Goal: Find specific page/section: Find specific page/section

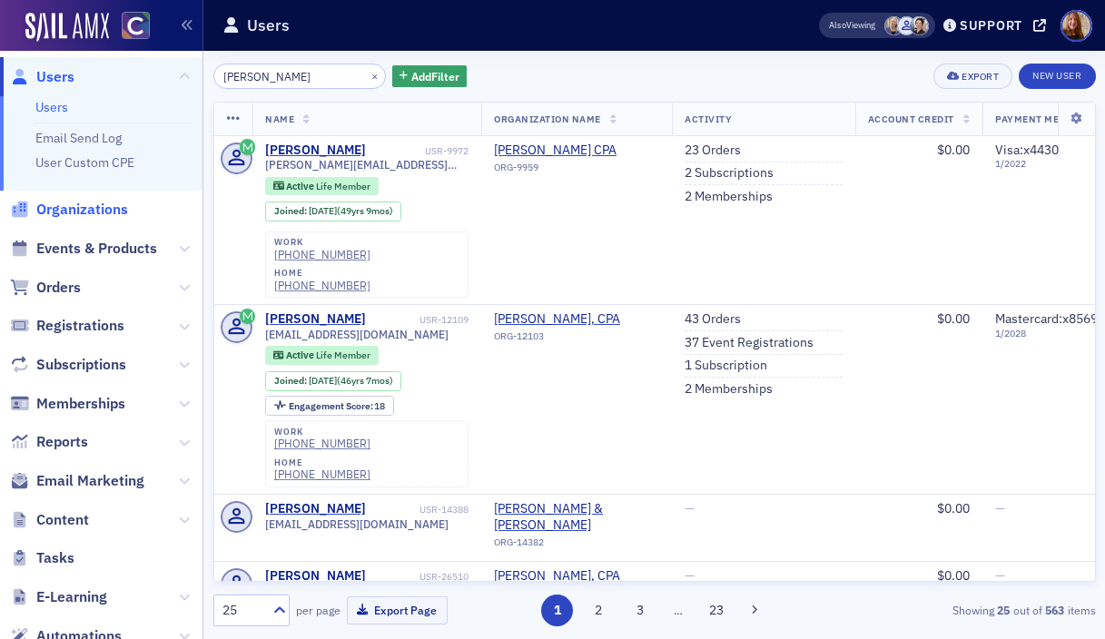
click at [77, 204] on span "Organizations" at bounding box center [82, 210] width 92 height 20
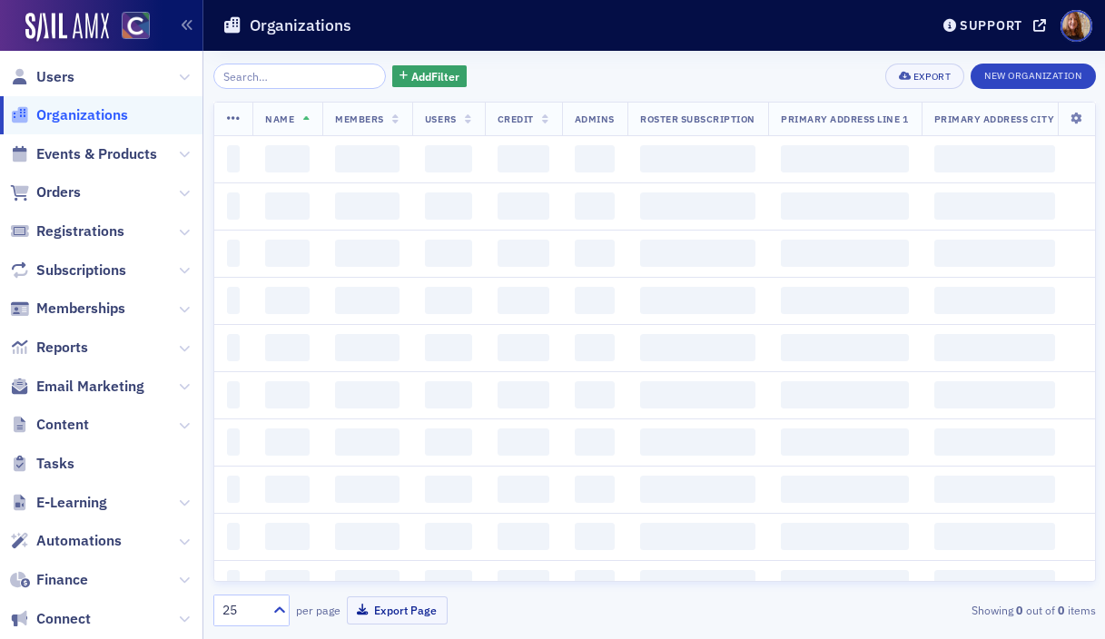
click at [270, 81] on input "search" at bounding box center [299, 76] width 173 height 25
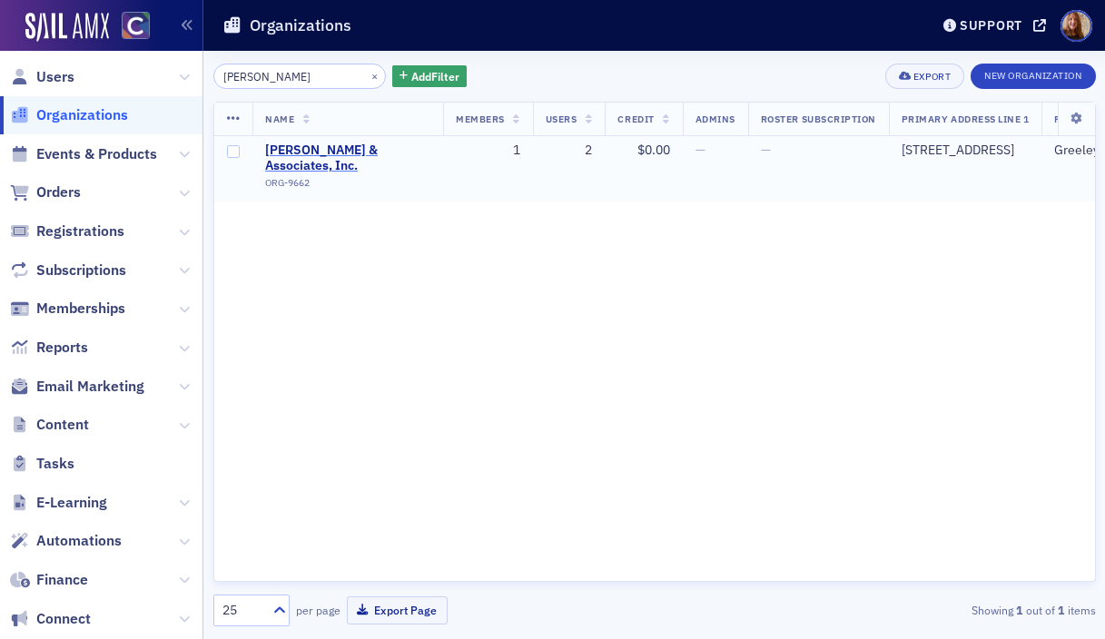
type input "[PERSON_NAME]"
click at [345, 150] on span "[PERSON_NAME] & Associates, Inc." at bounding box center [347, 159] width 165 height 32
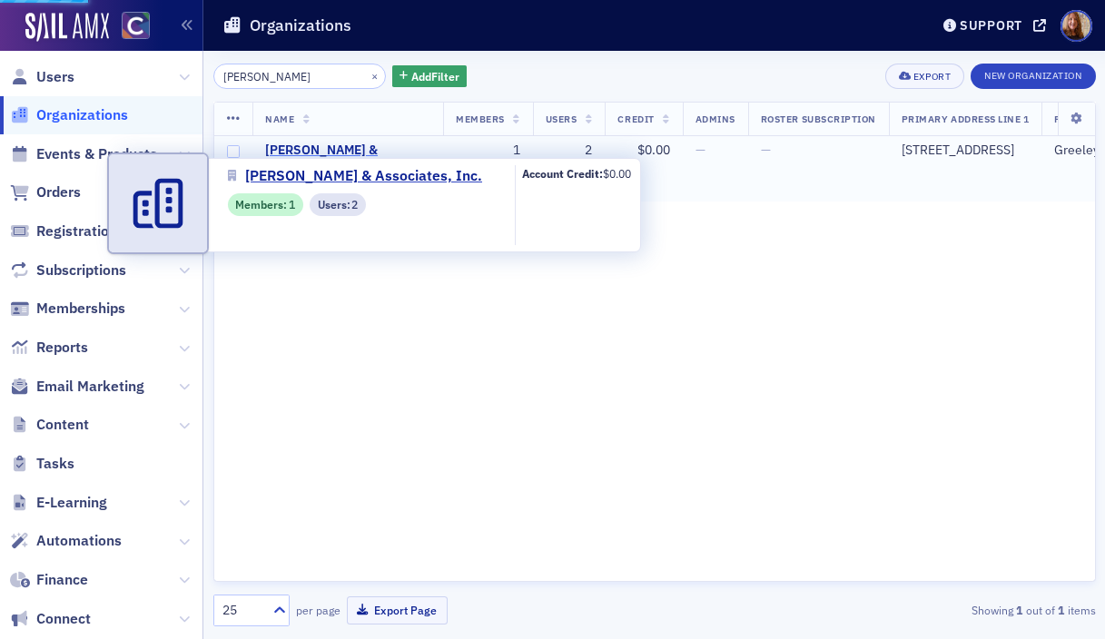
select select "US"
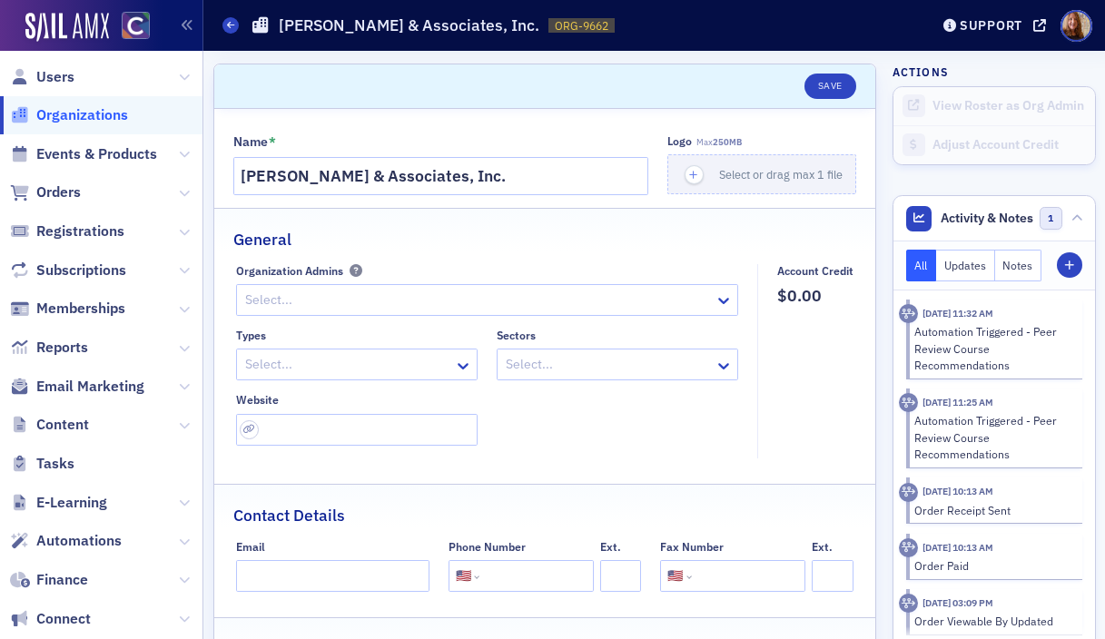
click at [66, 117] on span "Organizations" at bounding box center [82, 115] width 92 height 20
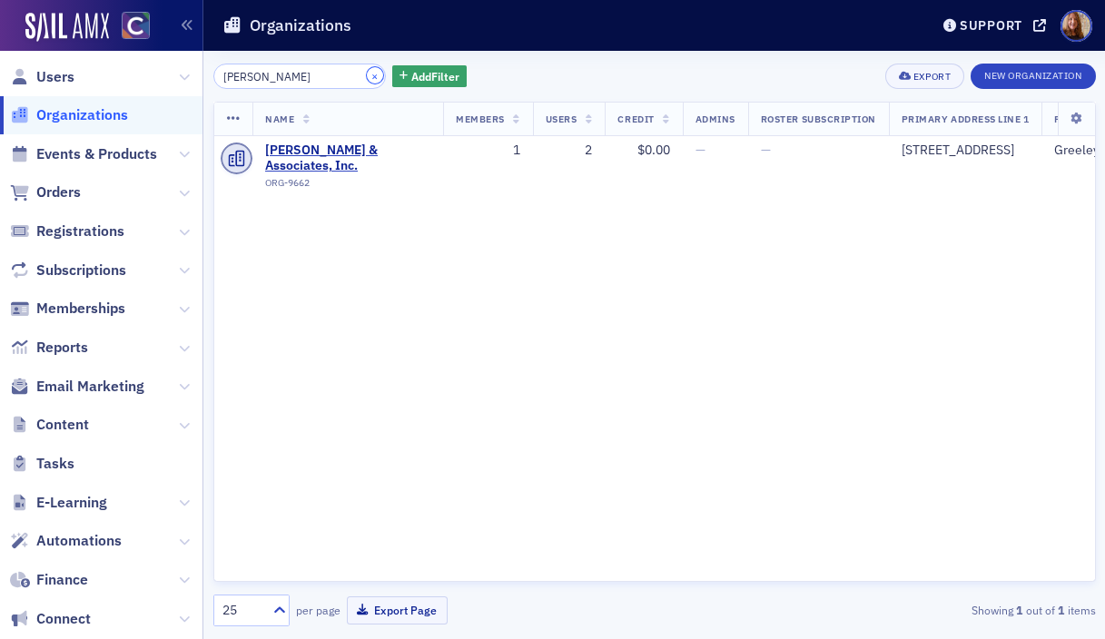
click at [367, 77] on button "×" at bounding box center [375, 75] width 16 height 16
